Goal: Use online tool/utility: Utilize a website feature to perform a specific function

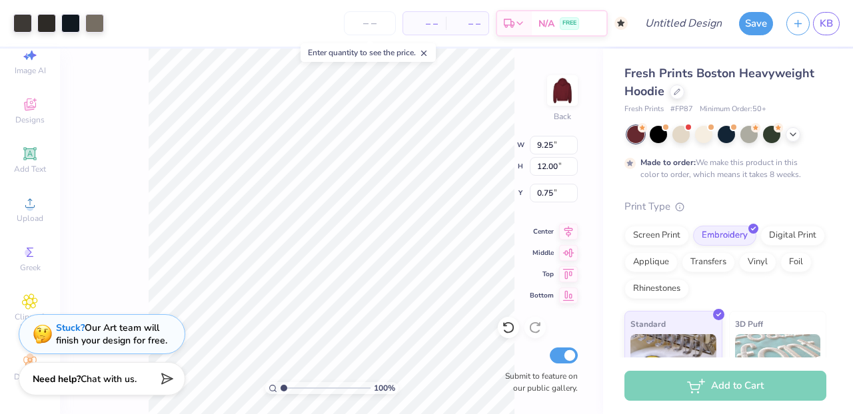
scroll to position [95, 0]
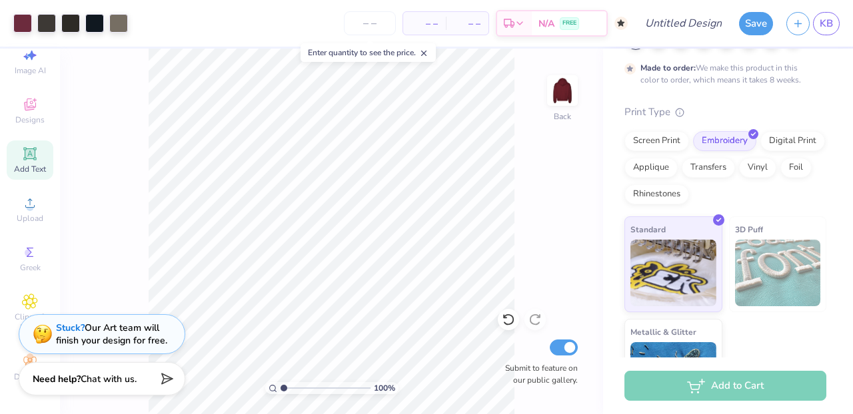
click at [53, 147] on div "Art colors – – Per Item – – Total Est. Delivery N/A FREE Design Title Save KB I…" at bounding box center [426, 207] width 853 height 414
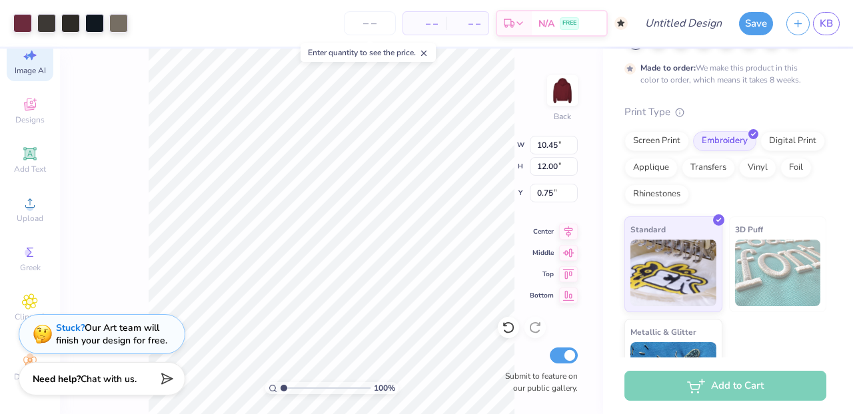
click at [35, 59] on icon at bounding box center [30, 55] width 16 height 16
select select "4"
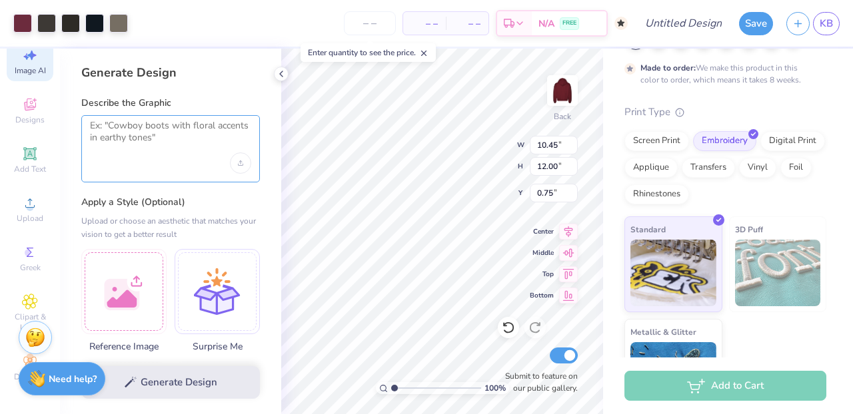
click at [200, 123] on textarea at bounding box center [170, 136] width 161 height 33
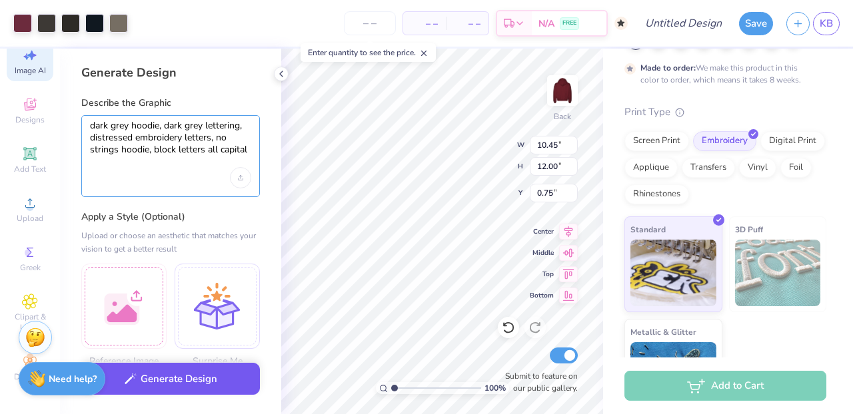
type textarea "dark grey hoodie, dark grey lettering, distressed embroidery letters, no string…"
click at [196, 378] on button "Generate Design" at bounding box center [170, 379] width 179 height 33
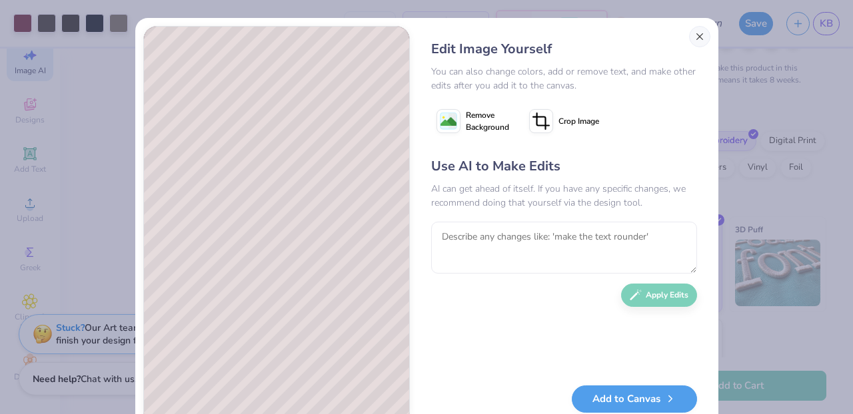
click at [693, 32] on button "Close" at bounding box center [699, 36] width 21 height 21
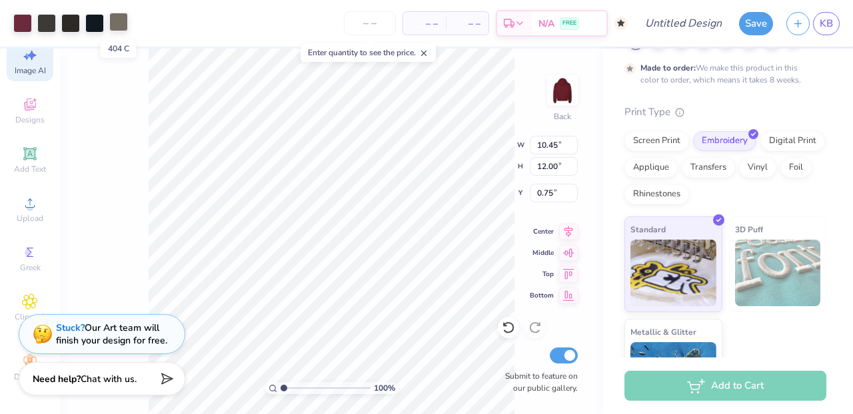
click at [113, 19] on div at bounding box center [118, 22] width 19 height 19
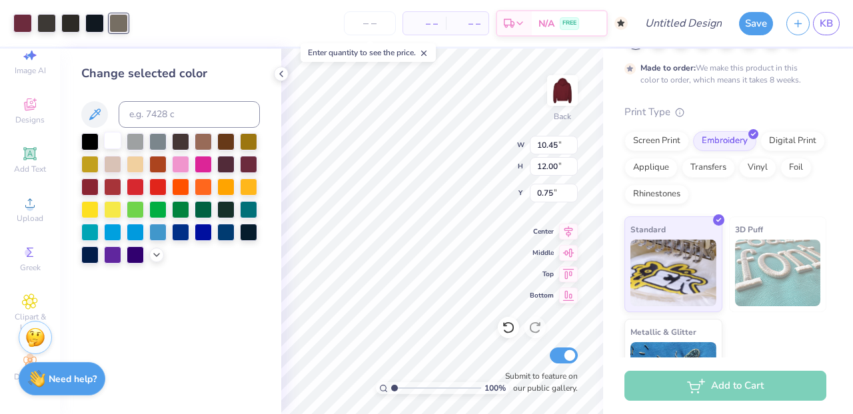
click at [115, 144] on div at bounding box center [112, 140] width 17 height 17
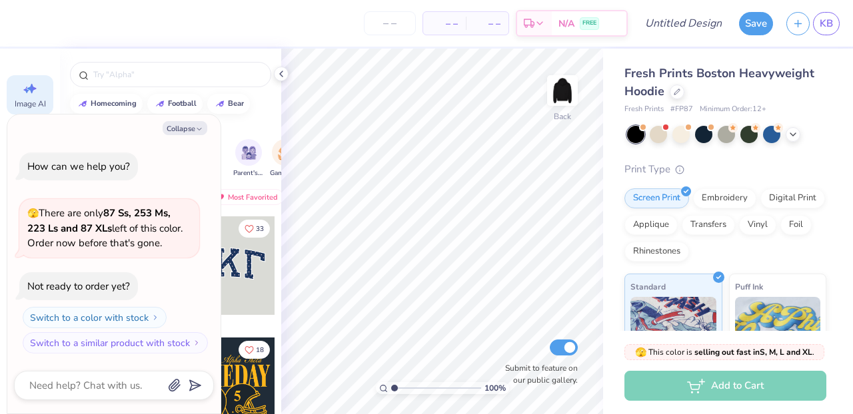
click at [33, 91] on icon at bounding box center [31, 89] width 9 height 10
type textarea "x"
select select "4"
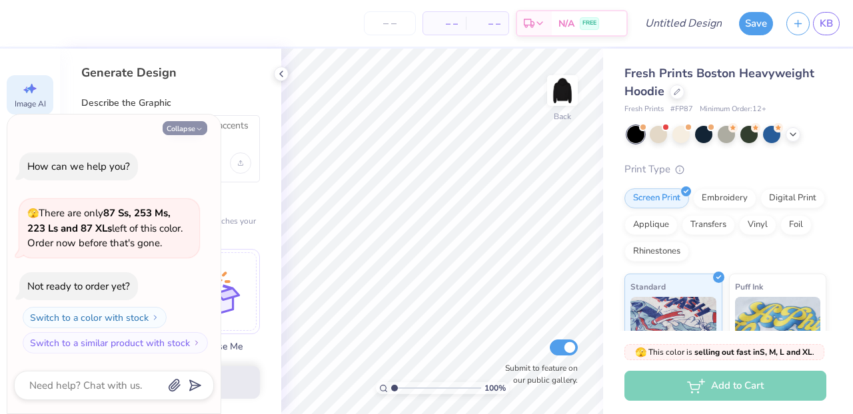
click at [203, 130] on button "Collapse" at bounding box center [185, 128] width 45 height 14
type textarea "x"
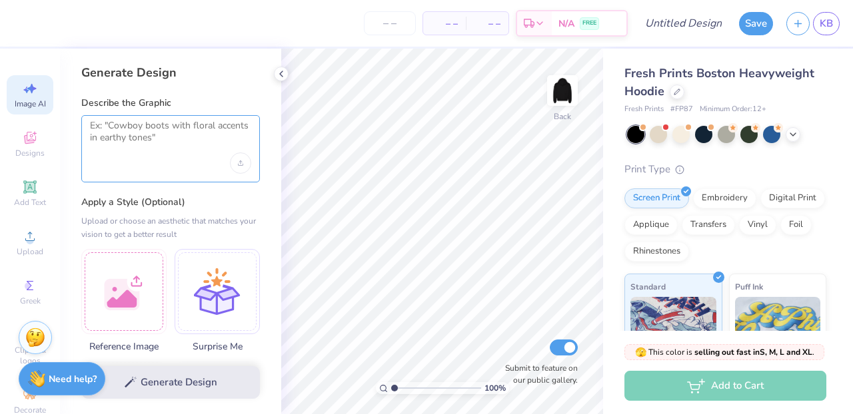
click at [178, 138] on textarea at bounding box center [170, 136] width 161 height 33
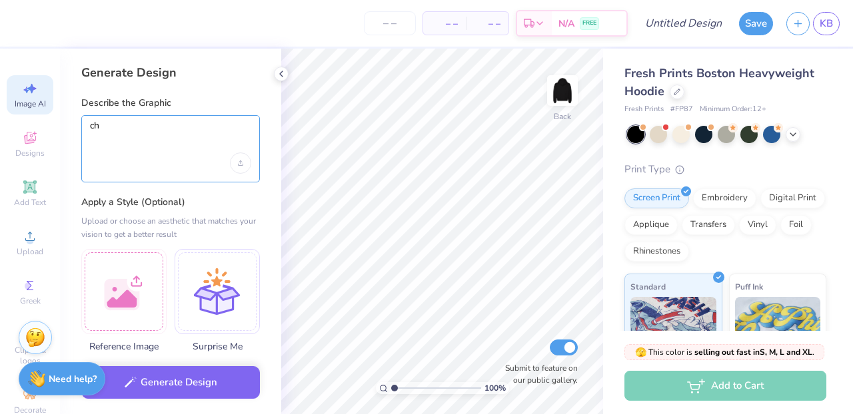
type textarea "c"
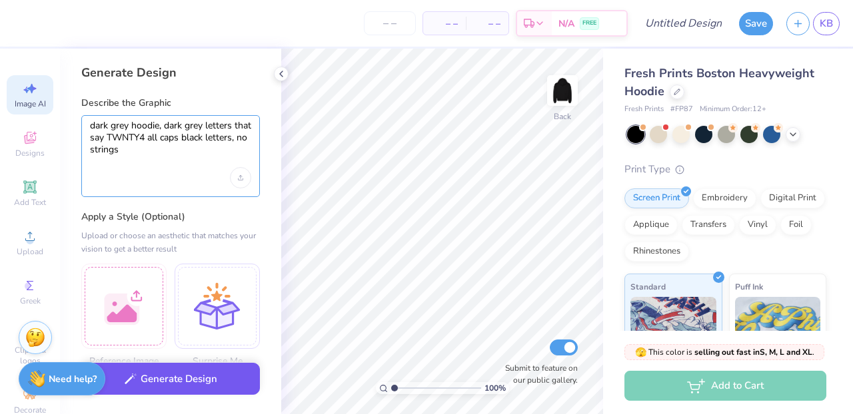
type textarea "dark grey hoodie, dark grey letters that say TWNTY4 all caps black letters, no …"
click at [188, 390] on button "Generate Design" at bounding box center [170, 379] width 179 height 33
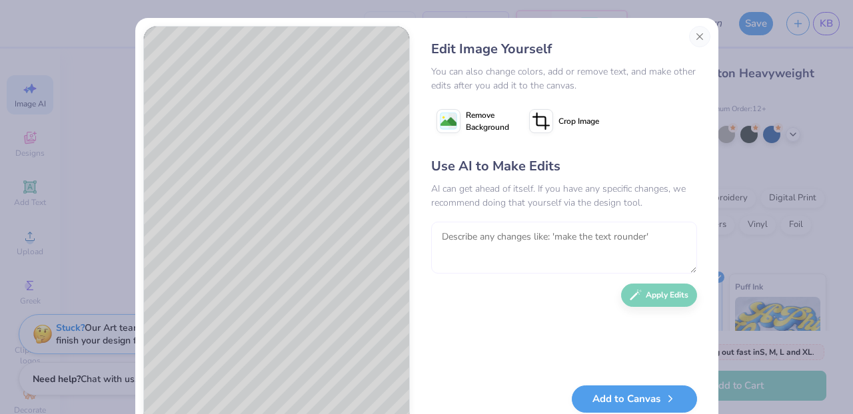
click at [508, 246] on textarea at bounding box center [564, 248] width 266 height 52
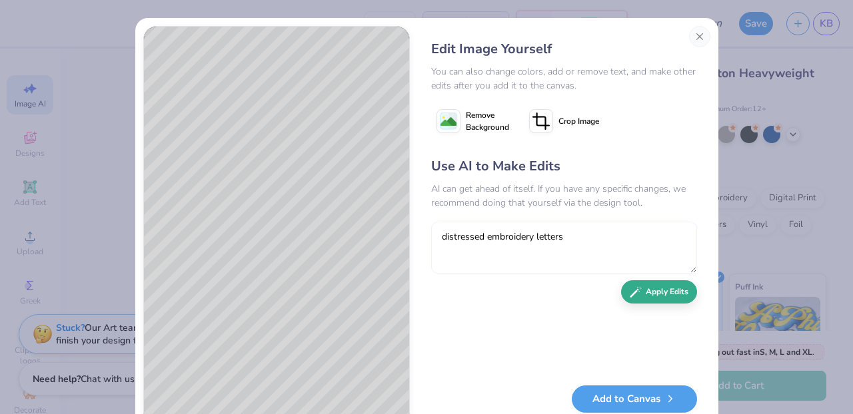
type textarea "distressed embroidery letters"
click at [664, 290] on button "Apply Edits" at bounding box center [659, 291] width 76 height 23
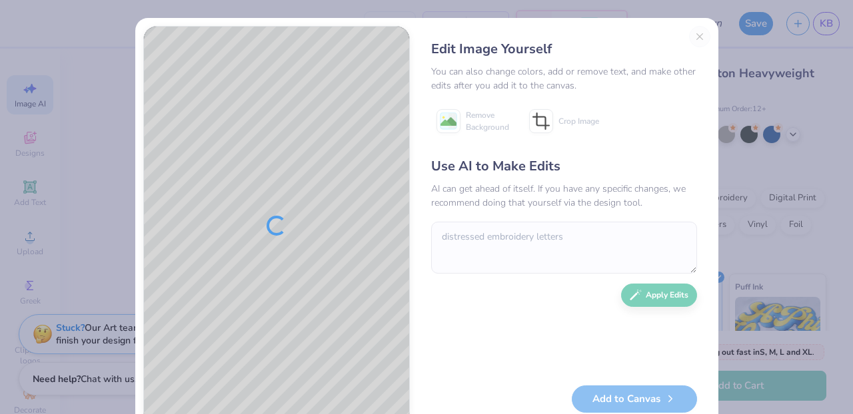
click at [703, 31] on div "Edit Image Yourself You can also change colors, add or remove text, and make ot…" at bounding box center [564, 226] width 292 height 400
click at [696, 39] on div "Edit Image Yourself You can also change colors, add or remove text, and make ot…" at bounding box center [564, 226] width 292 height 400
click at [699, 37] on div "Edit Image Yourself You can also change colors, add or remove text, and make ot…" at bounding box center [564, 226] width 292 height 400
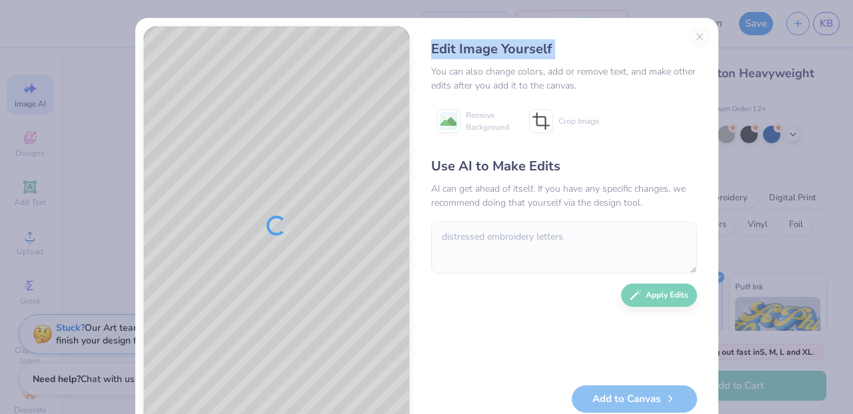
click at [699, 37] on div "Edit Image Yourself You can also change colors, add or remove text, and make ot…" at bounding box center [564, 226] width 292 height 400
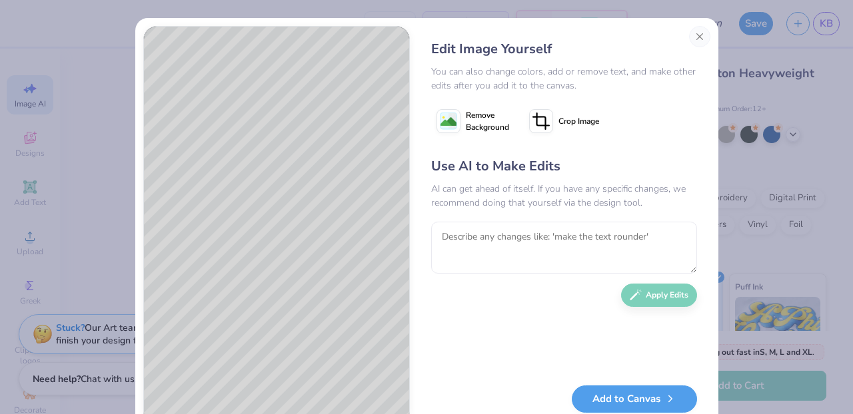
click at [699, 37] on button "Close" at bounding box center [699, 36] width 21 height 21
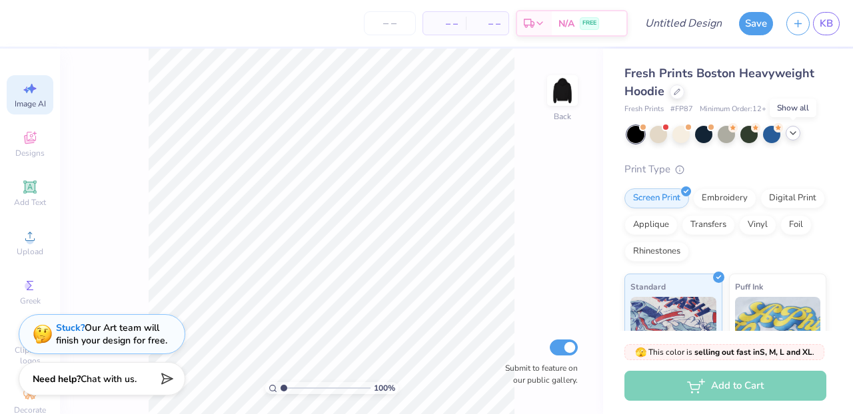
click at [795, 131] on icon at bounding box center [792, 133] width 11 height 11
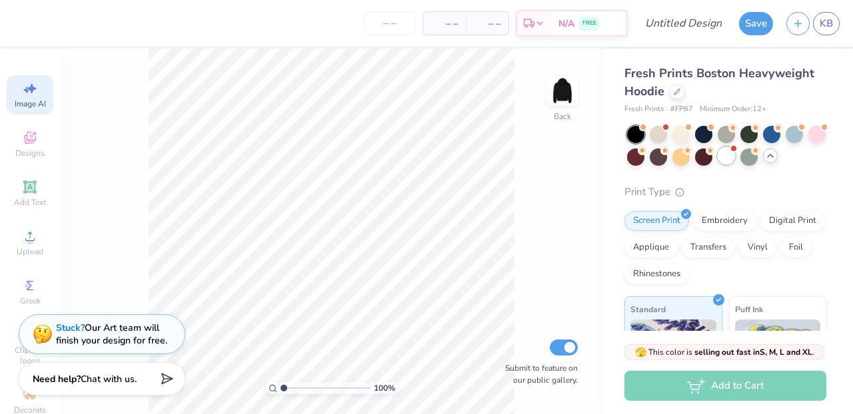
click at [728, 155] on div at bounding box center [725, 155] width 17 height 17
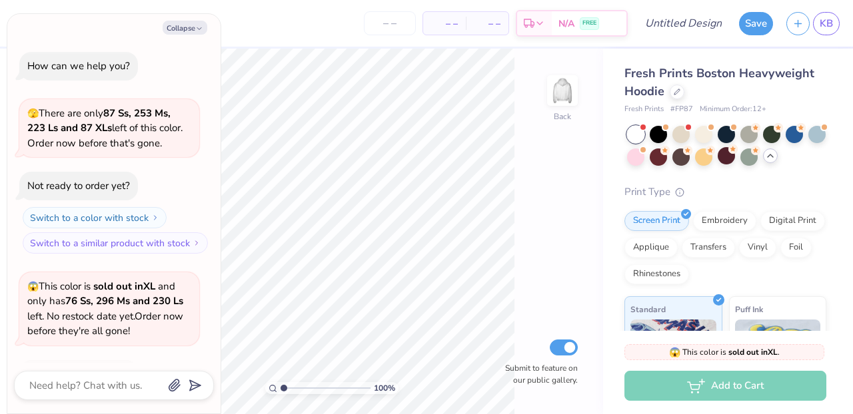
scroll to position [85, 0]
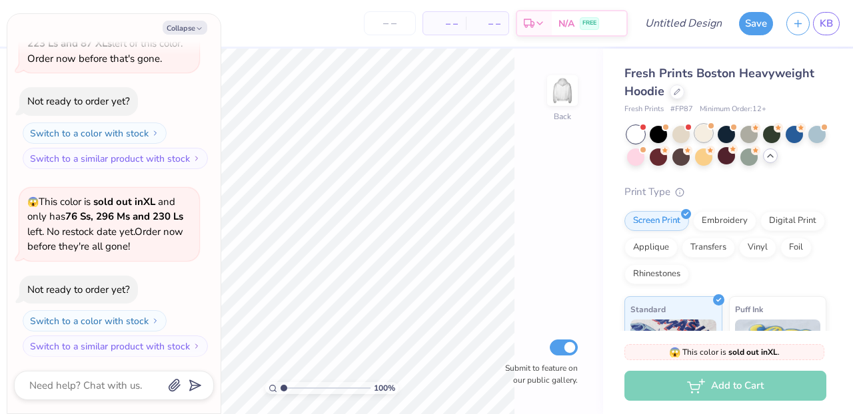
click at [701, 136] on div at bounding box center [703, 133] width 17 height 17
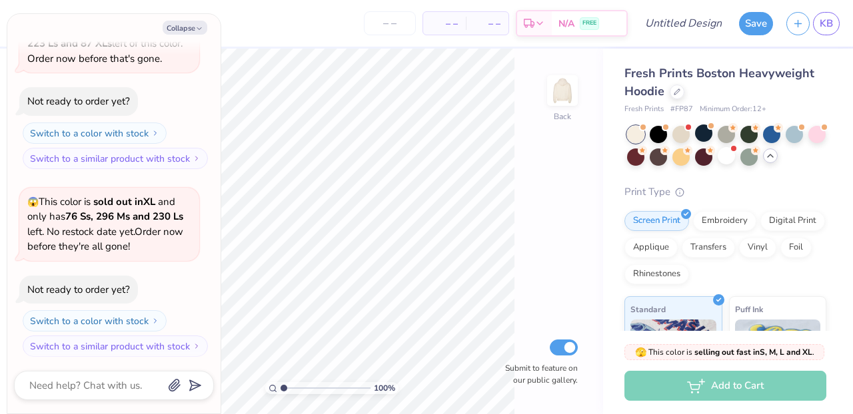
scroll to position [256, 0]
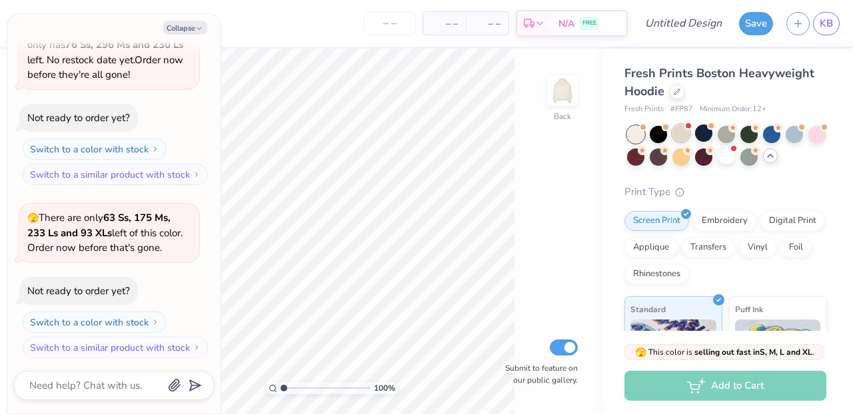
click at [683, 133] on div at bounding box center [680, 133] width 17 height 17
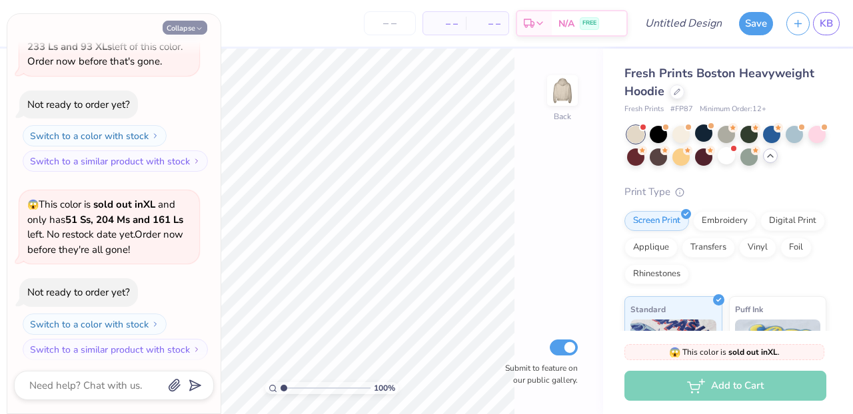
click at [200, 25] on button "Collapse" at bounding box center [185, 28] width 45 height 14
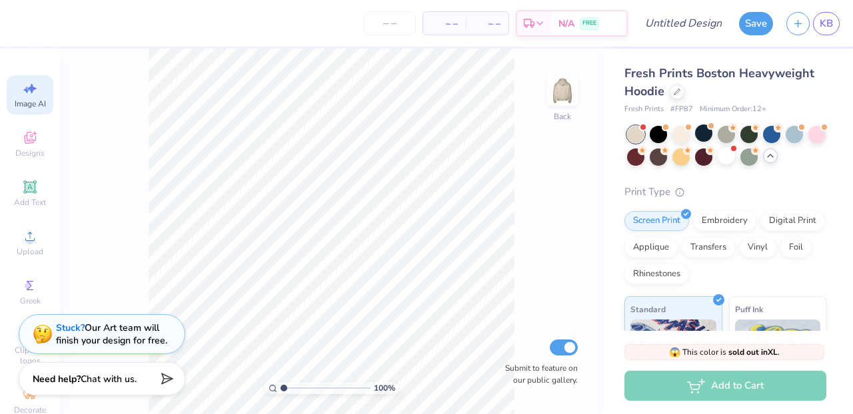
type textarea "x"
